Goal: Use online tool/utility: Utilize a website feature to perform a specific function

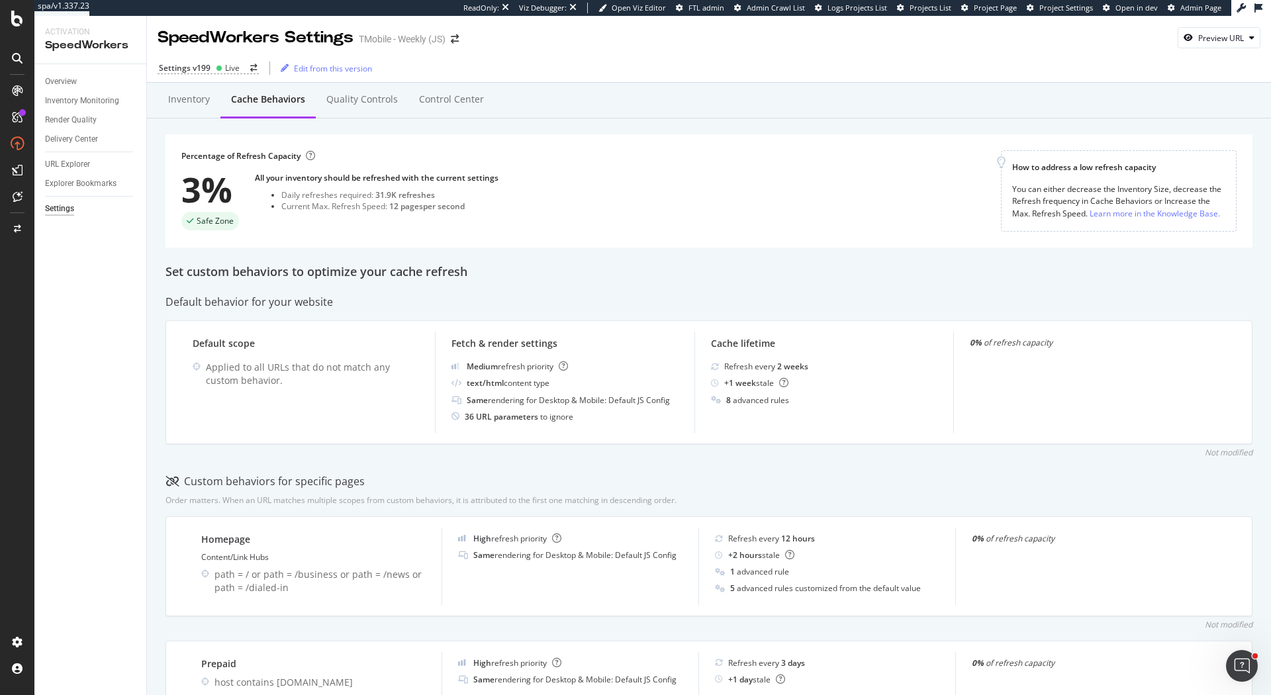
scroll to position [508, 0]
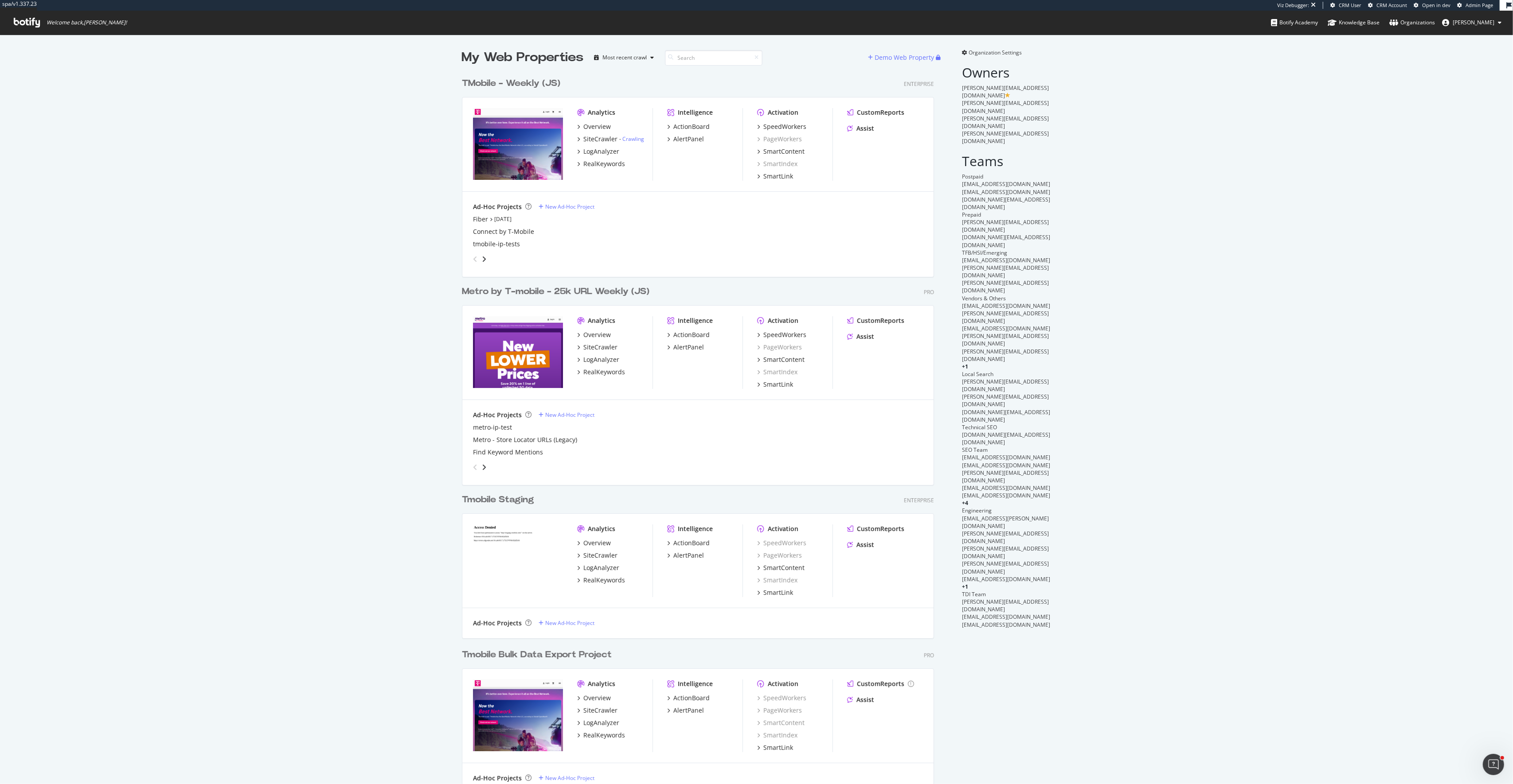
scroll to position [726, 479]
click at [795, 126] on div "SpeedWorkers" at bounding box center [785, 127] width 43 height 9
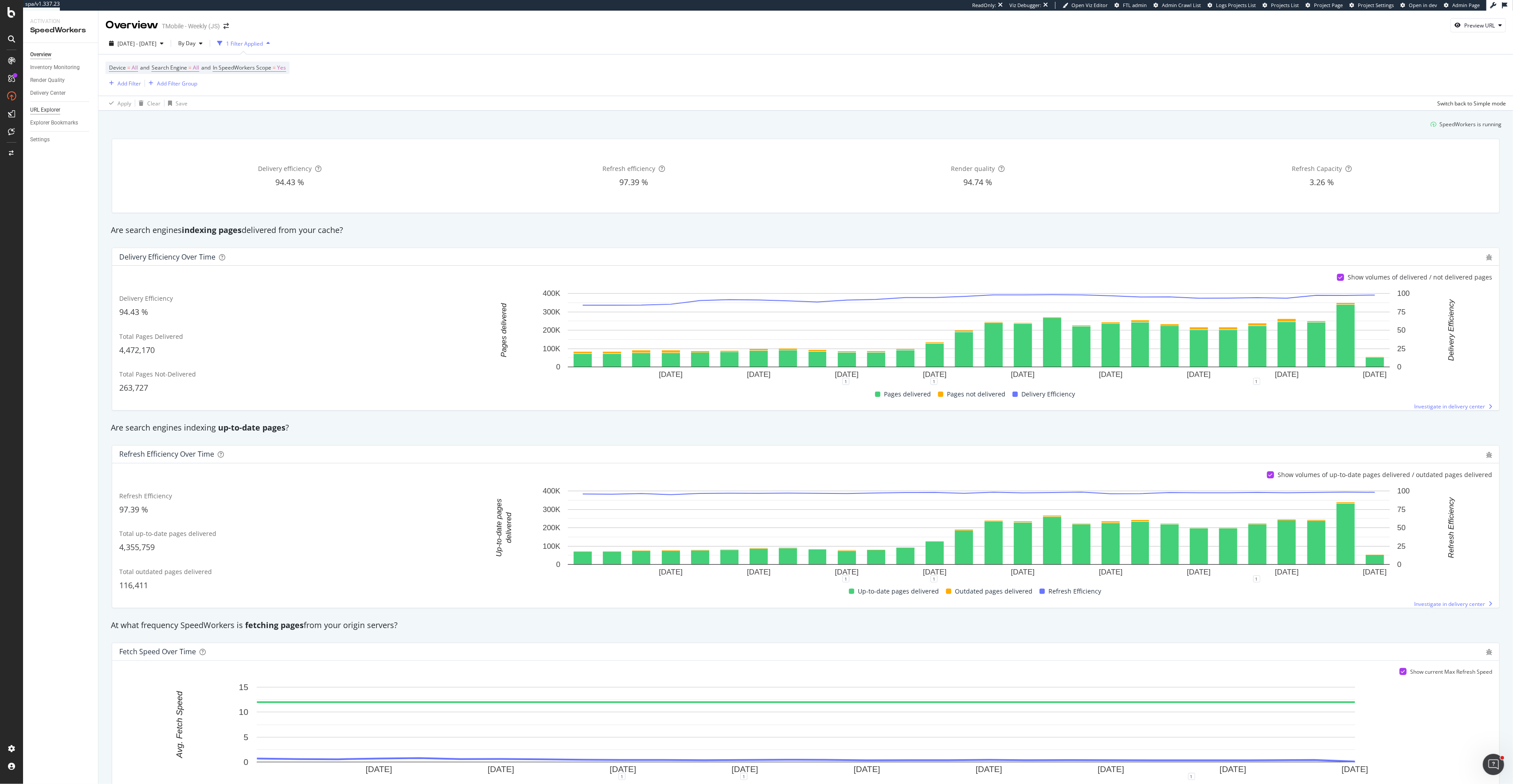
click at [55, 113] on div "URL Explorer" at bounding box center [45, 110] width 30 height 9
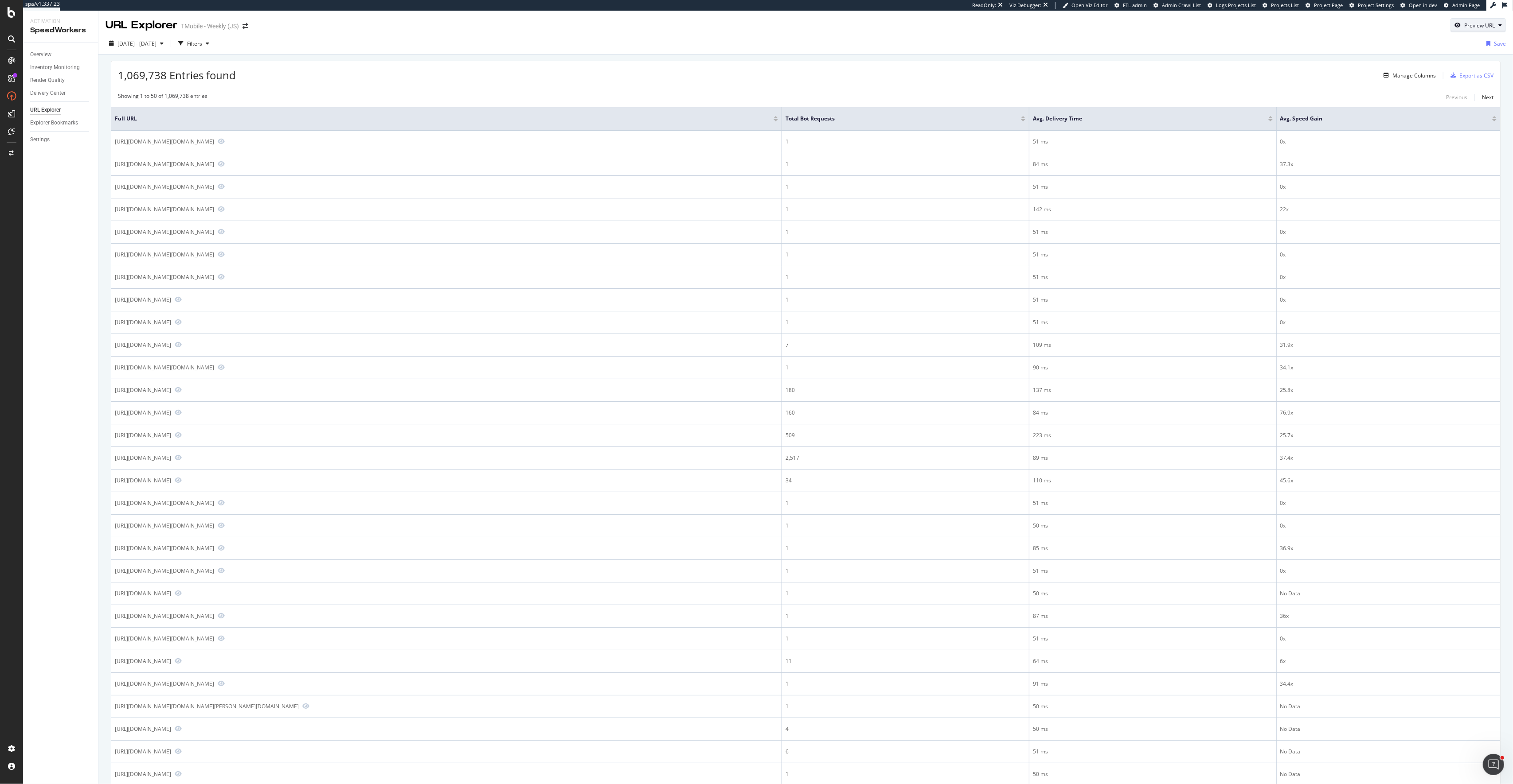
click at [1470, 25] on div "Preview URL" at bounding box center [1480, 25] width 31 height 7
click at [1432, 68] on input "url" at bounding box center [1451, 66] width 96 height 15
paste input "https://www.t-mobile.com/cell-phone/apple-iphone-17-pro"
type input "https://www.t-mobile.com/cell-phone/apple-iphone-17-pro"
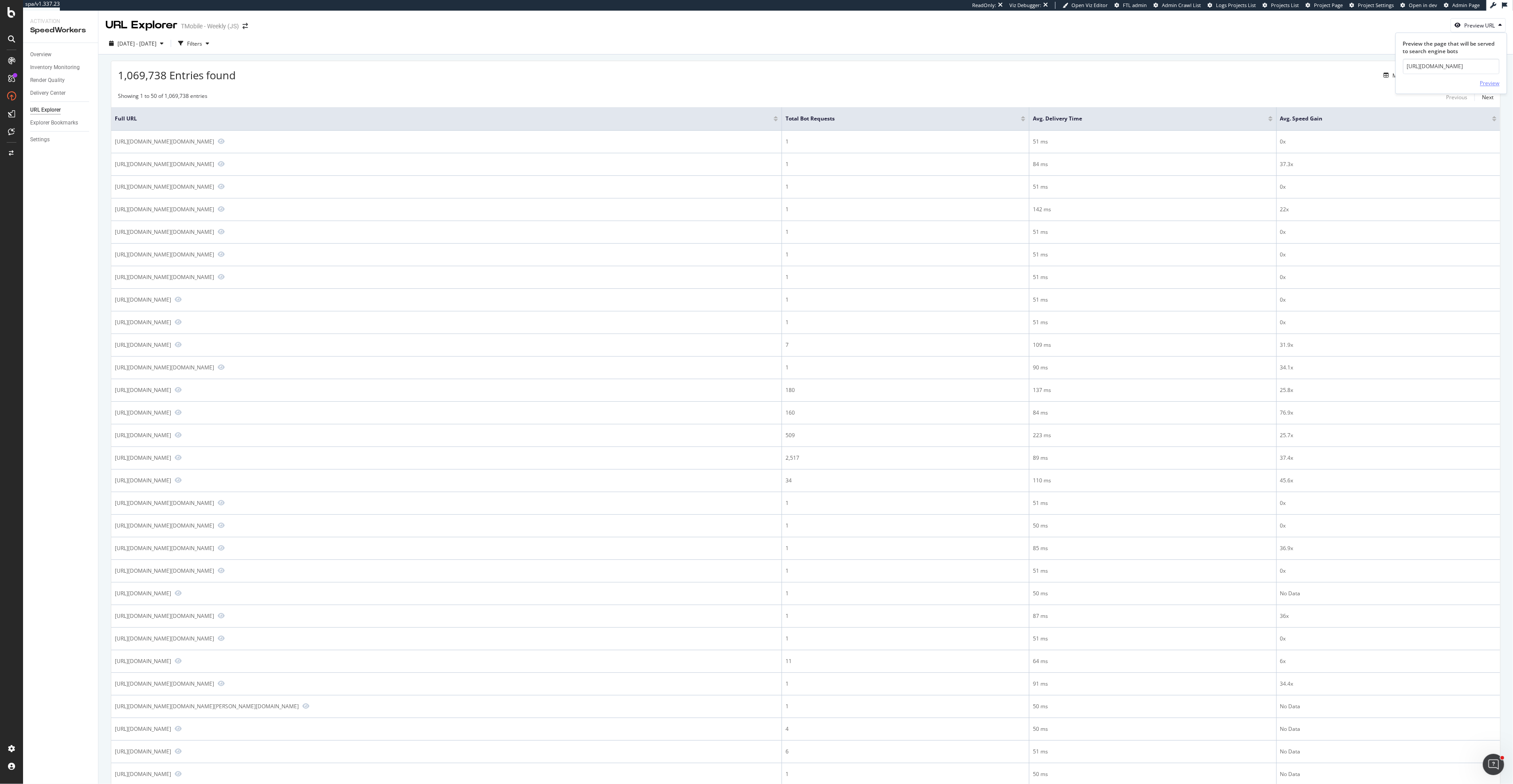
scroll to position [0, 0]
click at [1494, 83] on div "Preview" at bounding box center [1490, 82] width 19 height 7
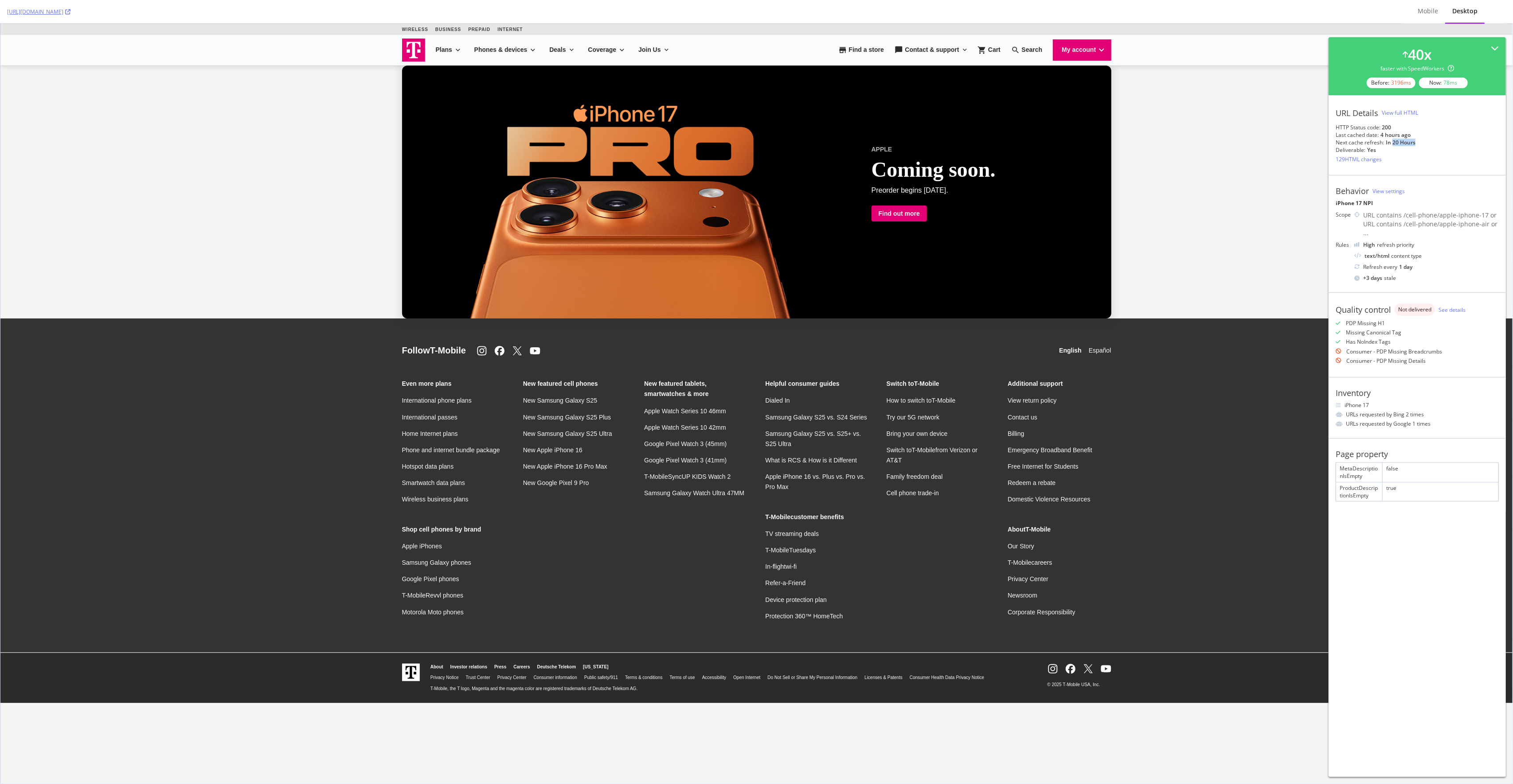
drag, startPoint x: 1391, startPoint y: 142, endPoint x: 1432, endPoint y: 145, distance: 41.1
click at [1432, 145] on div "Next cache refresh: in 20 hours" at bounding box center [1417, 142] width 163 height 7
click at [375, 171] on div "Skip to main content Login Cart Search Search Submit search query Close out of …" at bounding box center [756, 364] width 1512 height 680
drag, startPoint x: 1416, startPoint y: 271, endPoint x: 1332, endPoint y: 210, distance: 103.8
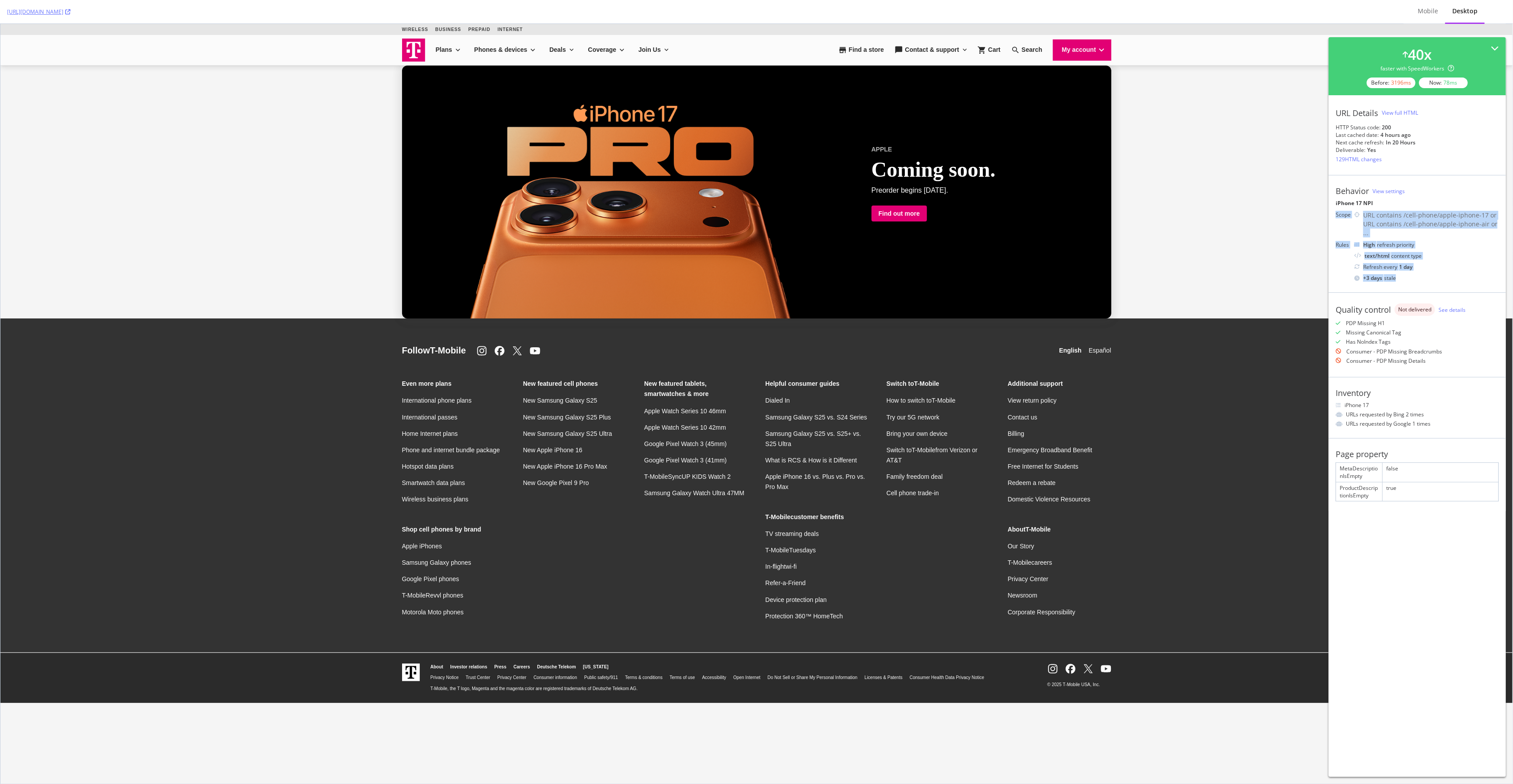
click at [1332, 210] on div "Behavior View settings iPhone 17 NPI Scope URL contains /cell-phone/apple-iphon…" at bounding box center [1417, 233] width 177 height 117
click at [1305, 216] on div "Skip to main content Login Cart Search Search Submit search query Close out of …" at bounding box center [756, 364] width 1512 height 680
click at [1275, 219] on div "Skip to main content Login Cart Search Search Submit search query Close out of …" at bounding box center [756, 364] width 1512 height 680
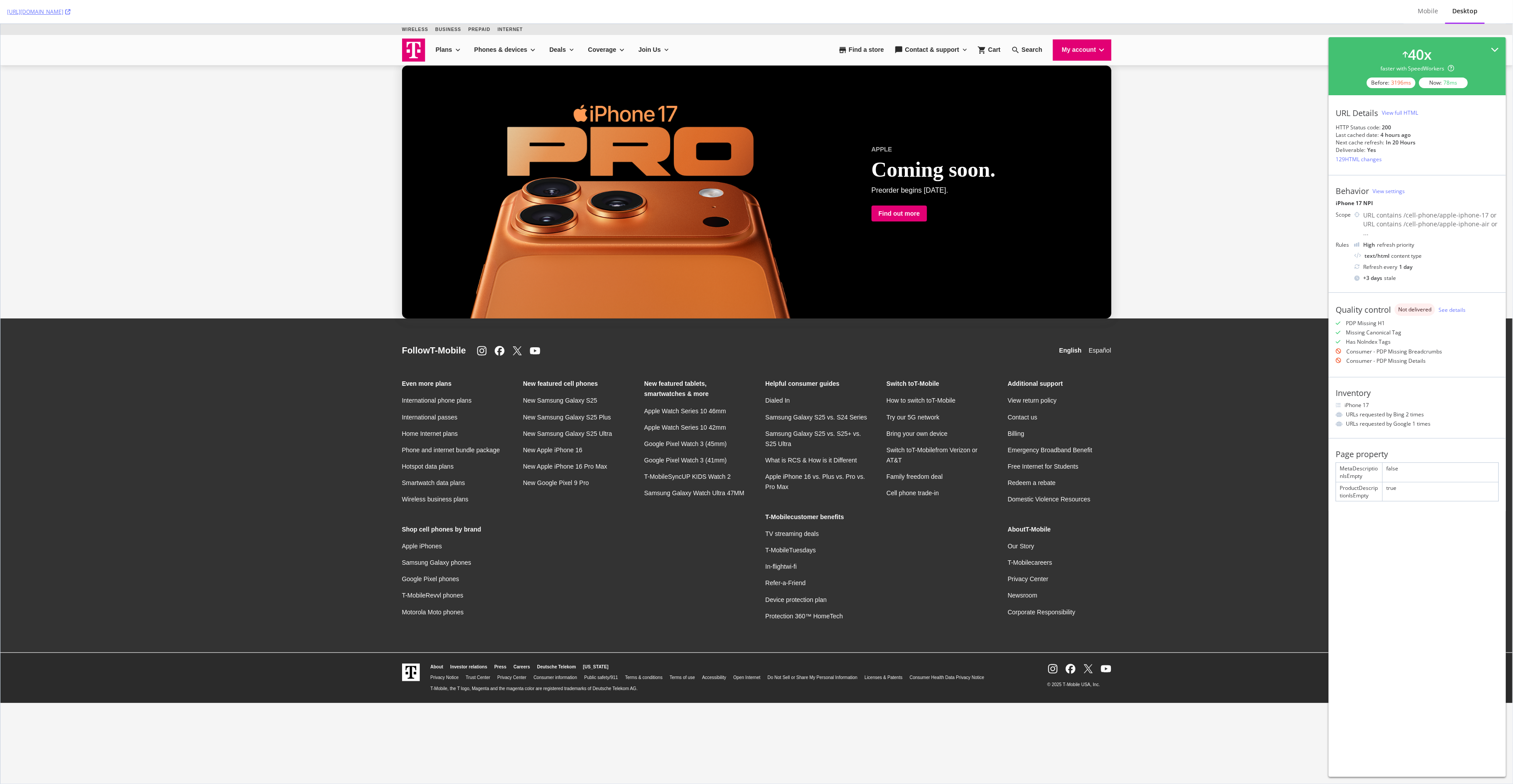
click at [1500, 44] on div "40 x faster with SpeedWorkers Before: 3196 ms Now: 78 ms" at bounding box center [1417, 66] width 177 height 58
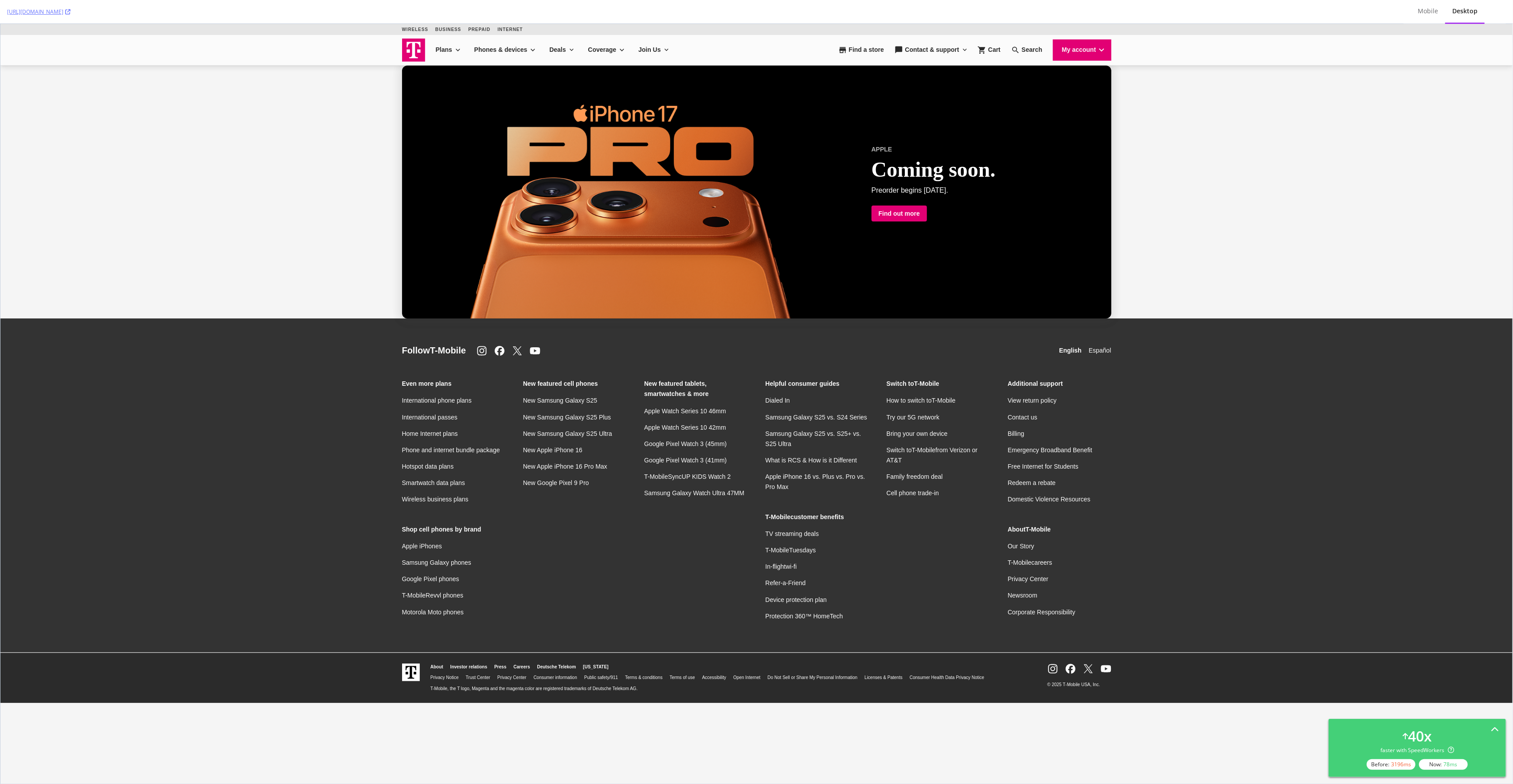
click at [880, 214] on link "Find out more" at bounding box center [899, 214] width 56 height 16
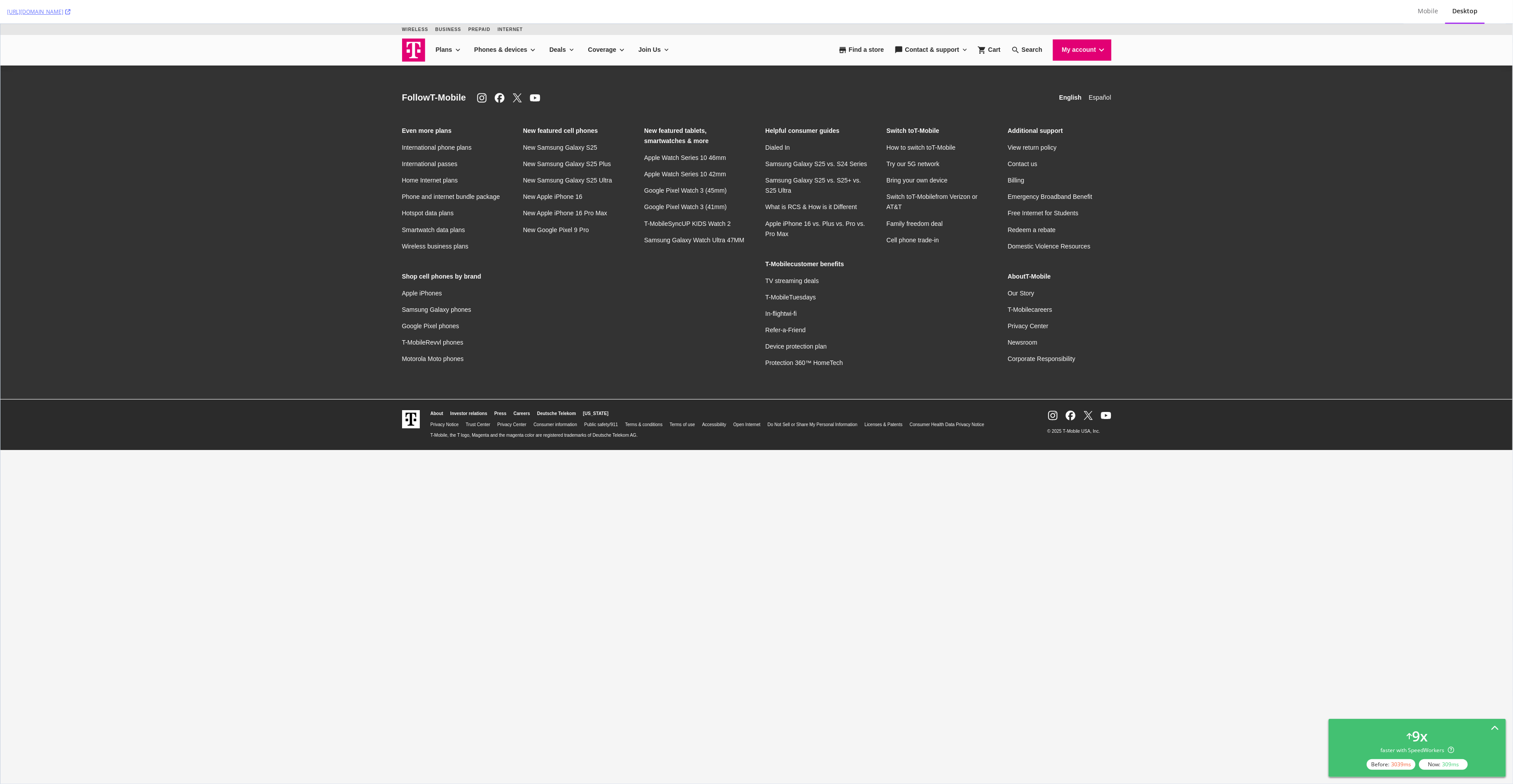
click at [1429, 733] on div "9 x faster with SpeedWorkers Before: 3039 ms Now: 309 ms" at bounding box center [1417, 749] width 163 height 44
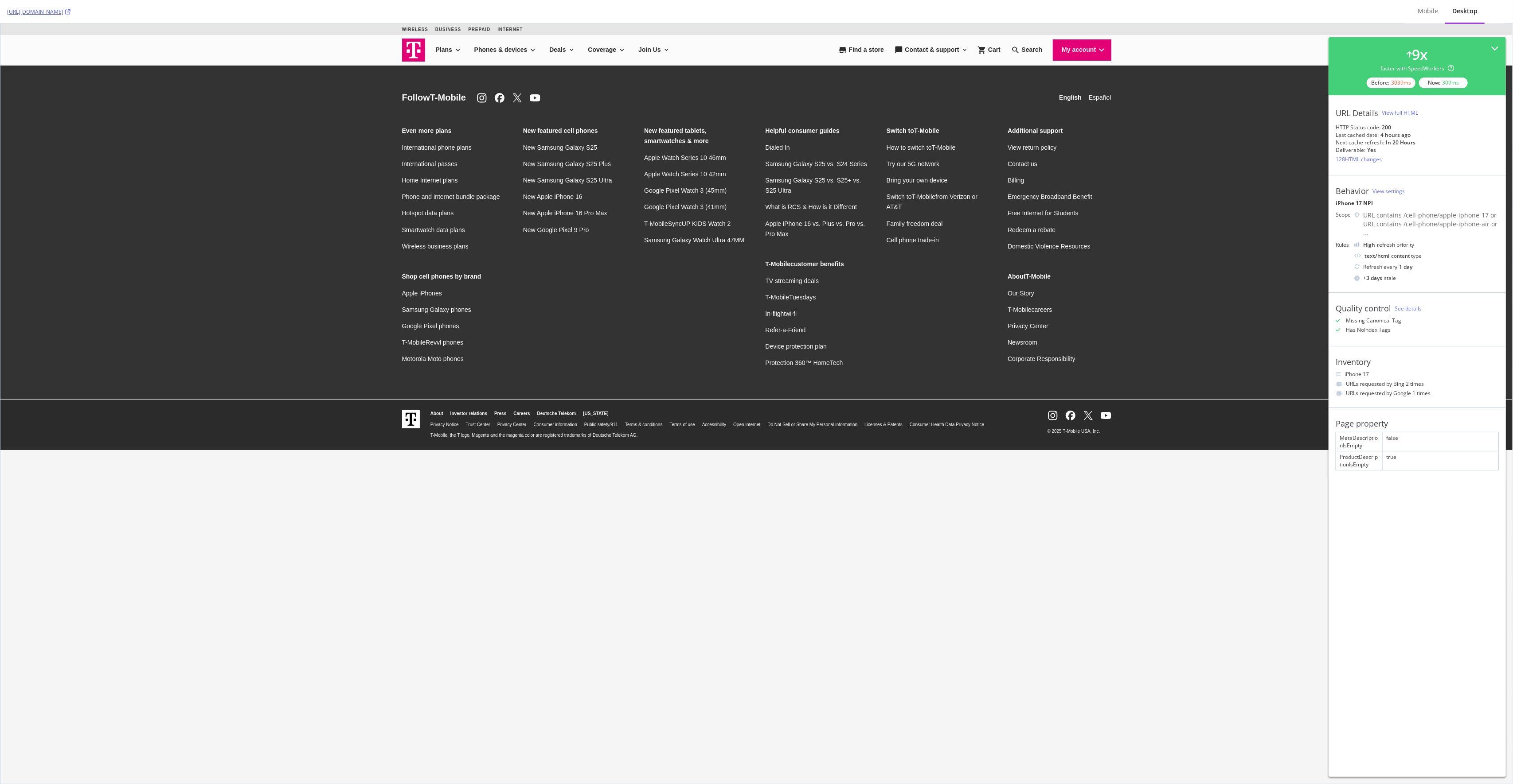
click at [70, 11] on icon at bounding box center [68, 12] width 5 height 5
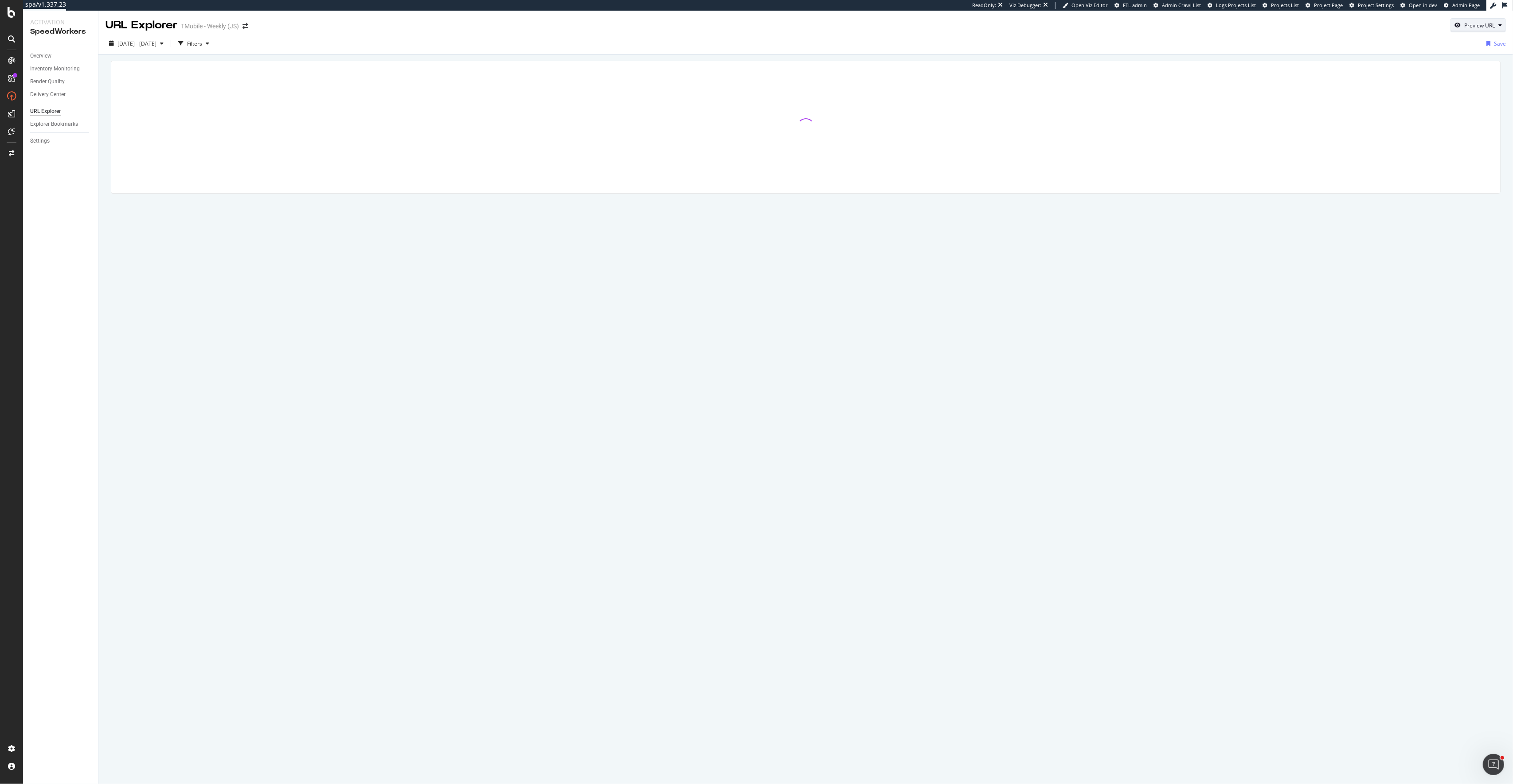
click at [1467, 25] on div "Preview URL" at bounding box center [1480, 25] width 31 height 7
click at [1428, 66] on input "url" at bounding box center [1451, 66] width 96 height 15
paste input "https://es.t-mobile.com/devices/new-apple-iphone-17-pro-release"
type input "https://es.t-mobile.com/devices/new-apple-iphone-17-pro-release"
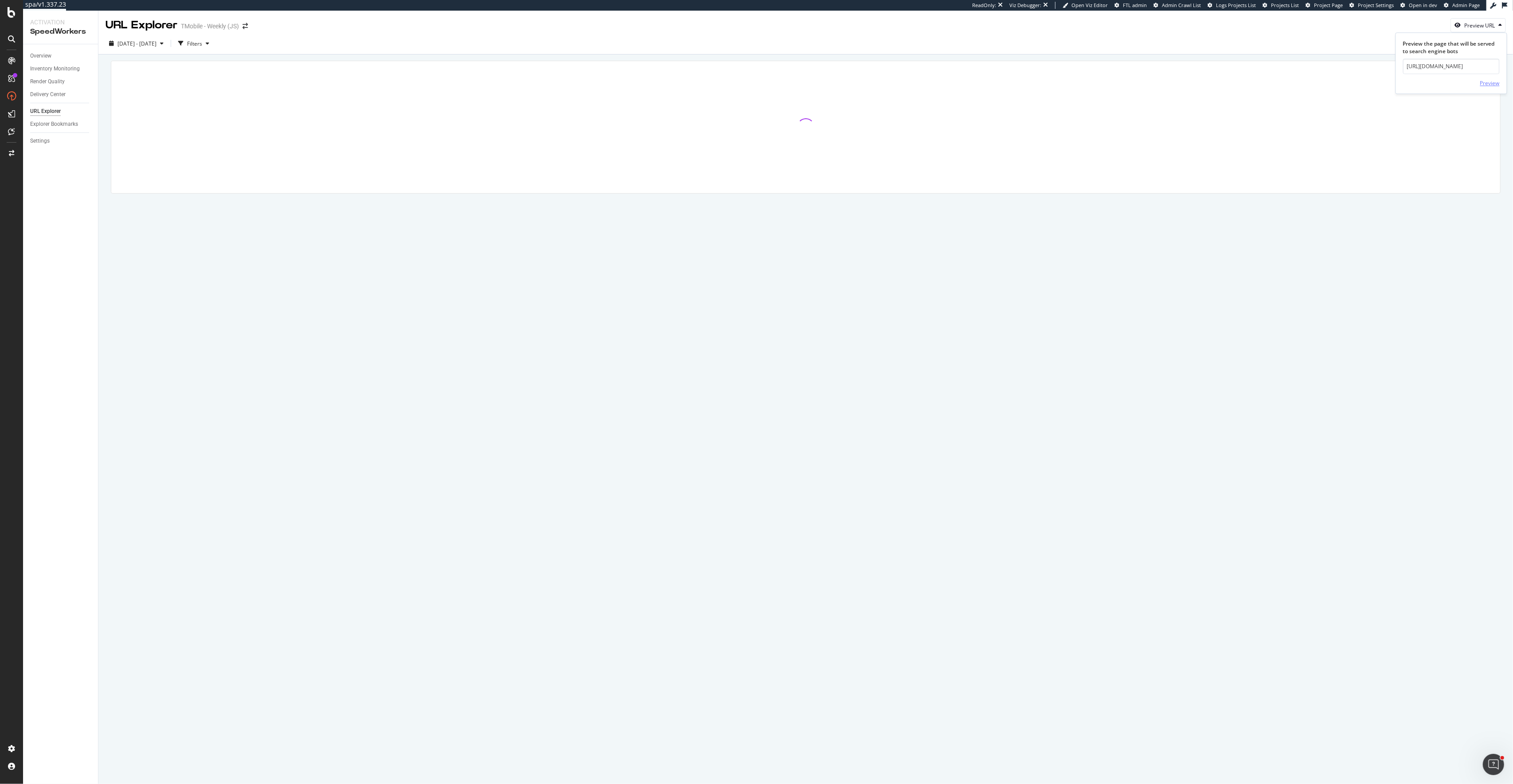
click at [1482, 79] on div "Preview" at bounding box center [1490, 82] width 19 height 7
